Goal: Information Seeking & Learning: Learn about a topic

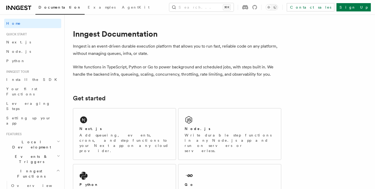
click at [22, 7] on icon at bounding box center [18, 8] width 25 height 6
click at [15, 41] on span "Next.js" at bounding box center [18, 42] width 25 height 4
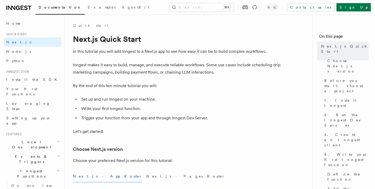
click at [16, 10] on icon at bounding box center [18, 8] width 25 height 6
